Goal: Information Seeking & Learning: Learn about a topic

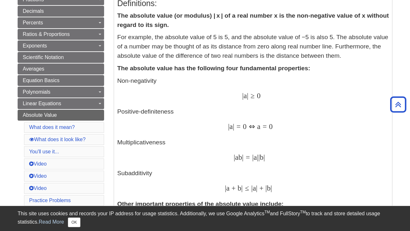
scroll to position [147, 0]
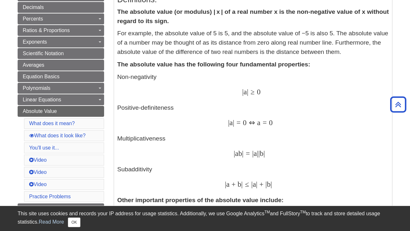
click at [254, 89] on span "≥" at bounding box center [251, 92] width 6 height 8
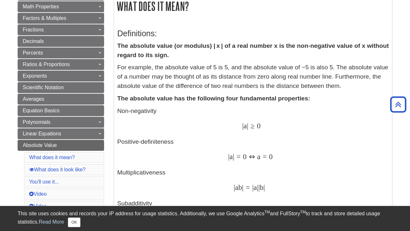
scroll to position [113, 0]
drag, startPoint x: 182, startPoint y: 47, endPoint x: 209, endPoint y: 46, distance: 26.3
click at [209, 46] on strong "The absolute value (or modulus) | x | of a real number x is the non-negative va…" at bounding box center [253, 50] width 272 height 16
drag, startPoint x: 296, startPoint y: 45, endPoint x: 318, endPoint y: 46, distance: 22.5
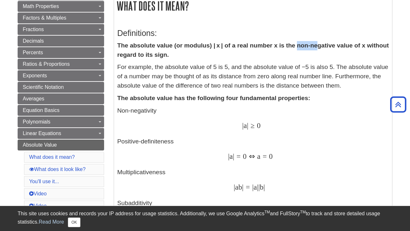
click at [318, 46] on strong "The absolute value (or modulus) | x | of a real number x is the non-negative va…" at bounding box center [253, 50] width 272 height 16
click at [288, 47] on strong "The absolute value (or modulus) | x | of a real number x is the non-negative va…" at bounding box center [253, 50] width 272 height 16
drag, startPoint x: 200, startPoint y: 67, endPoint x: 212, endPoint y: 67, distance: 11.9
click at [211, 67] on p "For example, the absolute value of 5 is 5, and the absolute value of −5 is also…" at bounding box center [253, 77] width 272 height 28
click at [207, 78] on p "For example, the absolute value of 5 is 5, and the absolute value of −5 is also…" at bounding box center [253, 77] width 272 height 28
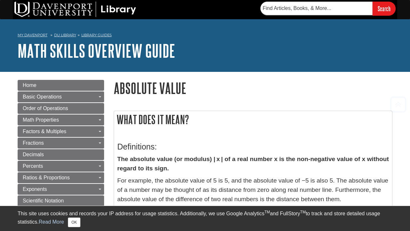
scroll to position [0, 0]
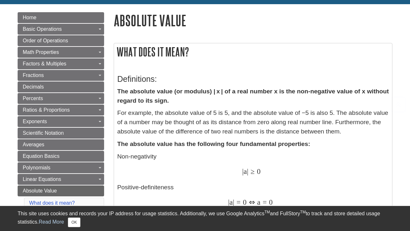
scroll to position [75, 0]
